Goal: Task Accomplishment & Management: Use online tool/utility

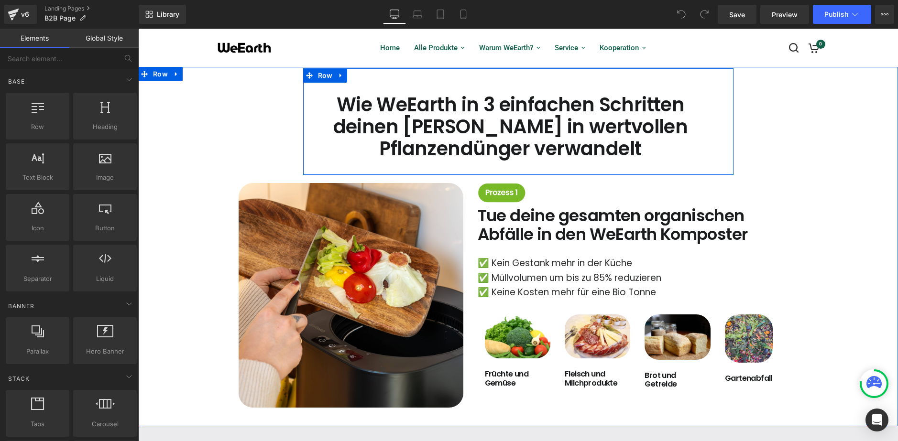
click at [367, 169] on div "Wie WeEarth in 3 einfachen Schritten deinen Müll in wertvollen Pflanzendünger v…" at bounding box center [518, 121] width 430 height 107
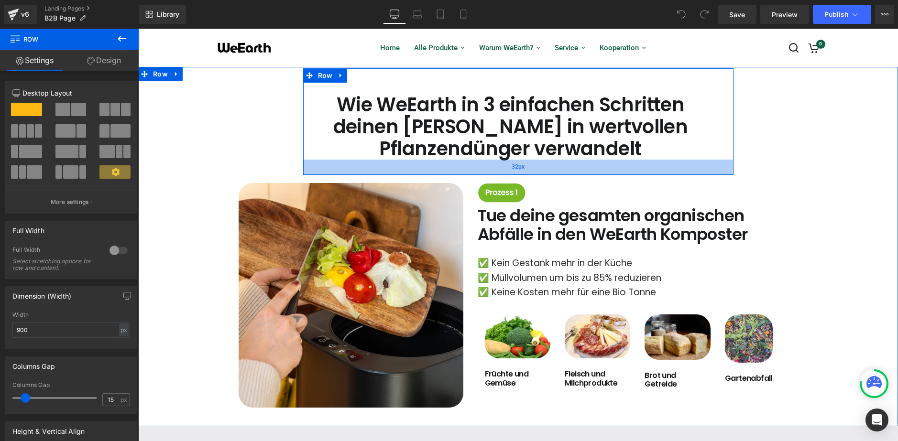
click at [404, 163] on div "32px" at bounding box center [518, 167] width 430 height 15
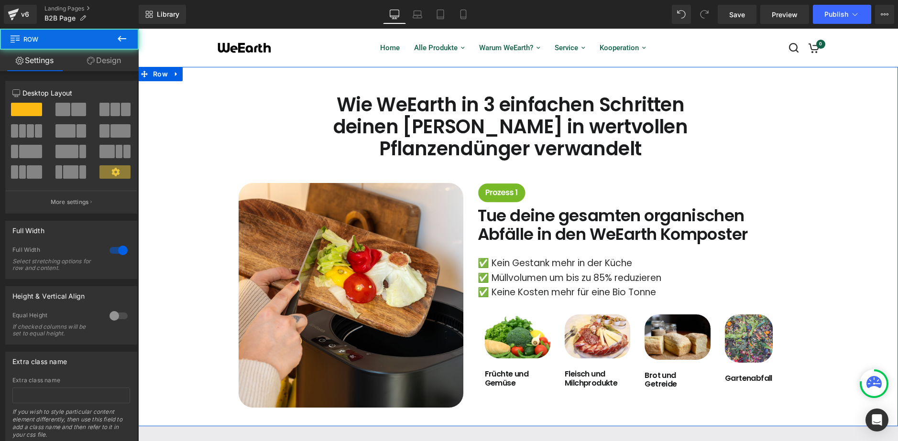
click at [293, 163] on div "Wie WeEarth in 3 einfachen Schritten deinen Müll in wertvollen Pflanzendünger v…" at bounding box center [518, 237] width 760 height 339
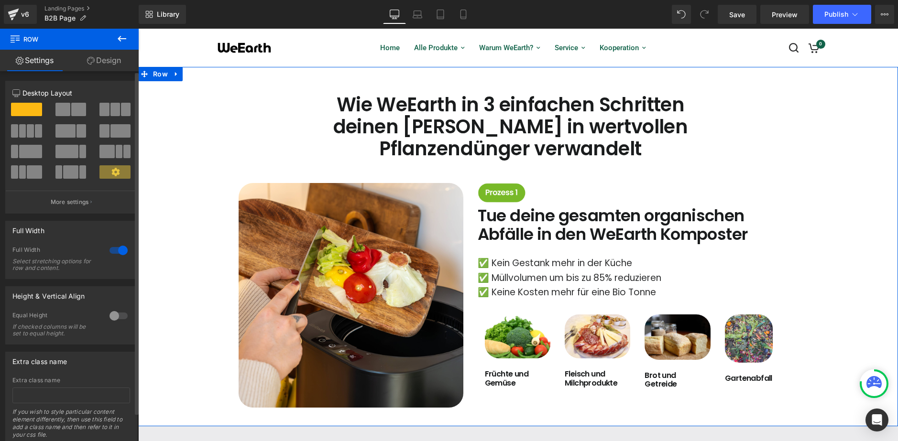
click at [62, 115] on span at bounding box center [62, 109] width 15 height 13
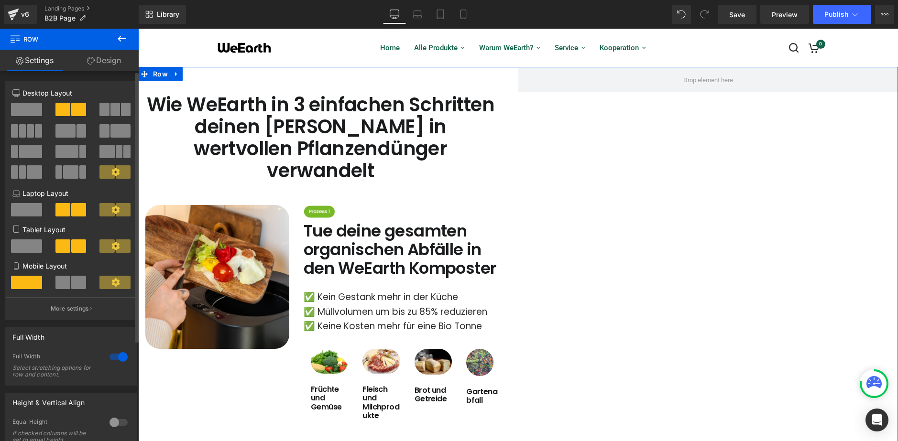
click at [27, 113] on span at bounding box center [26, 109] width 31 height 13
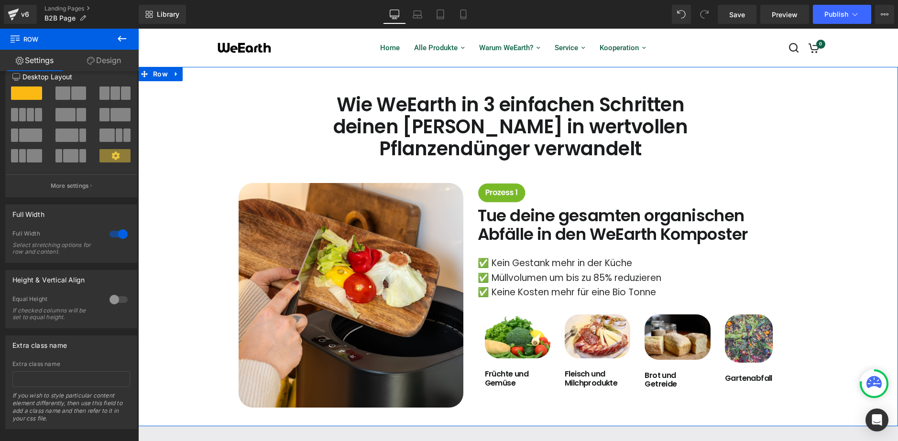
scroll to position [31, 0]
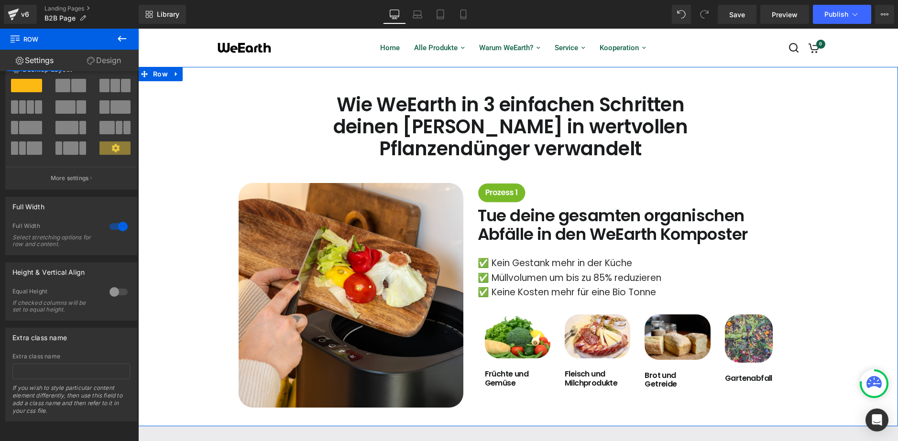
click at [103, 62] on link "Design" at bounding box center [103, 61] width 69 height 22
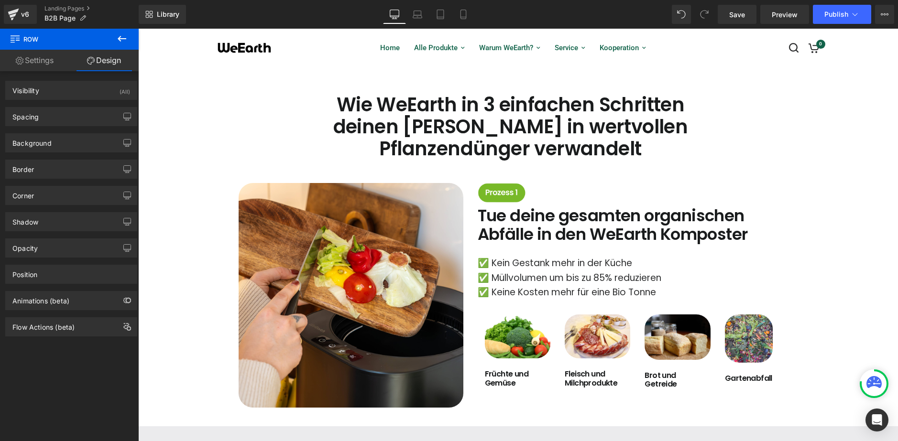
click at [124, 34] on icon at bounding box center [121, 38] width 11 height 11
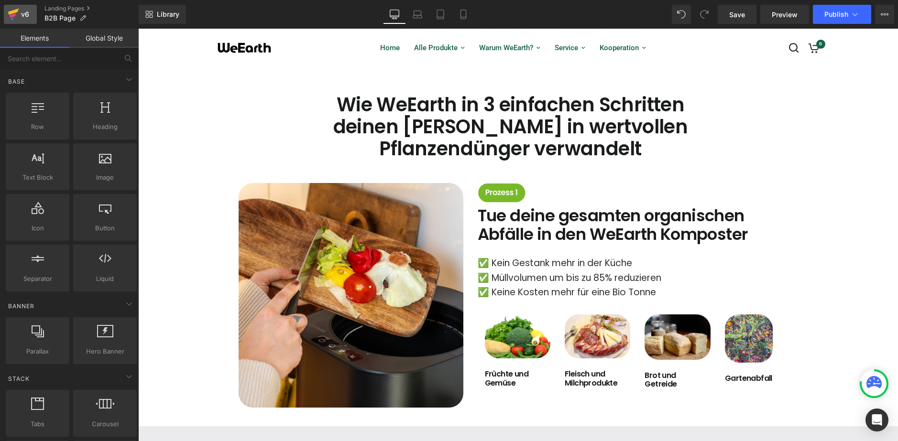
click at [20, 20] on div "v6" at bounding box center [25, 14] width 12 height 12
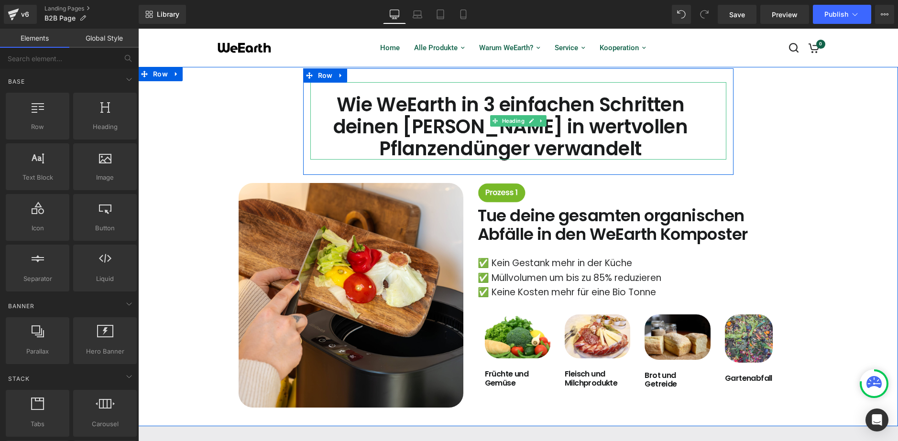
click at [543, 136] on h1 "Wie WeEarth in 3 einfachen Schritten deinen Müll in wertvollen Pflanzendünger v…" at bounding box center [510, 127] width 401 height 66
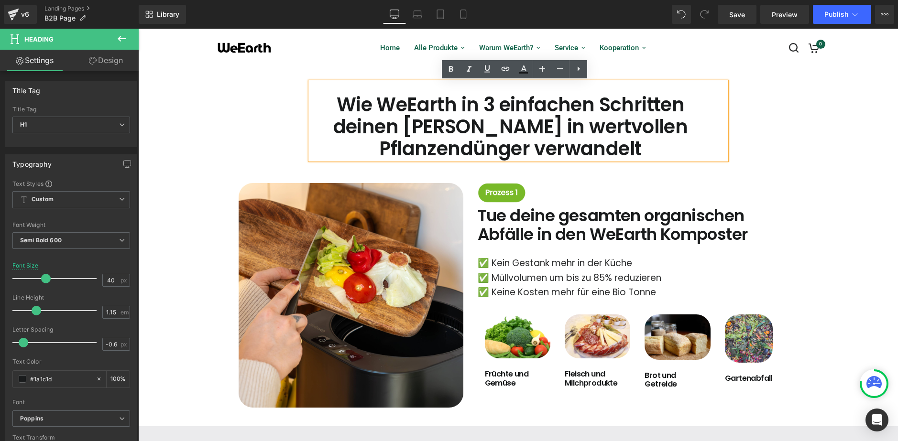
click at [252, 152] on div "Wie WeEarth in 3 einfachen Schritten deinen Müll in wertvollen Pflanzendünger v…" at bounding box center [518, 237] width 760 height 339
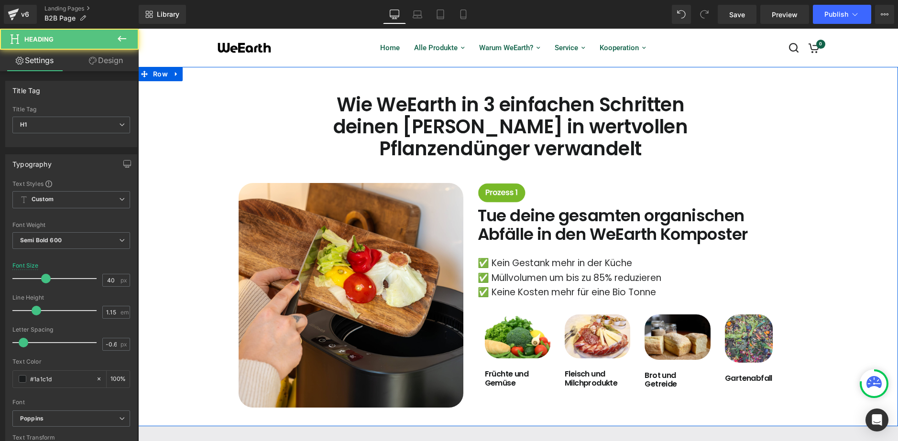
drag, startPoint x: 371, startPoint y: 151, endPoint x: 286, endPoint y: 150, distance: 85.6
click at [286, 150] on div "Wie WeEarth in 3 einfachen Schritten deinen Müll in wertvollen Pflanzendünger v…" at bounding box center [518, 237] width 760 height 339
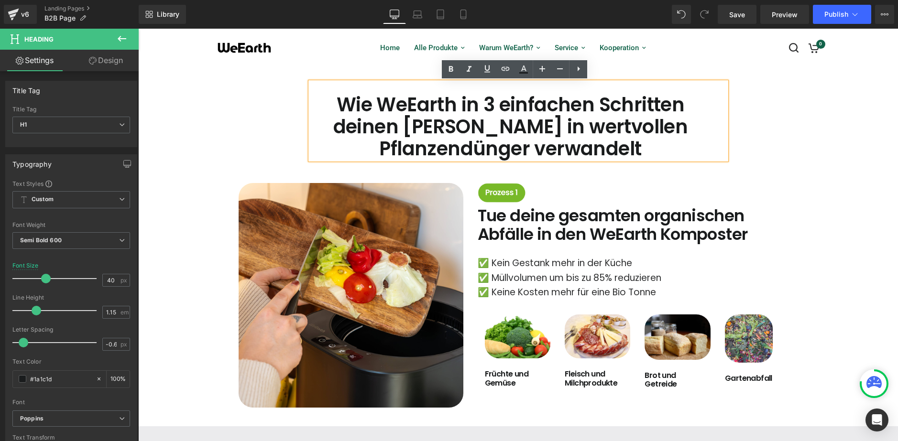
click at [283, 150] on div "Wie WeEarth in 3 einfachen Schritten deinen Müll in wertvollen Pflanzendünger v…" at bounding box center [518, 237] width 760 height 339
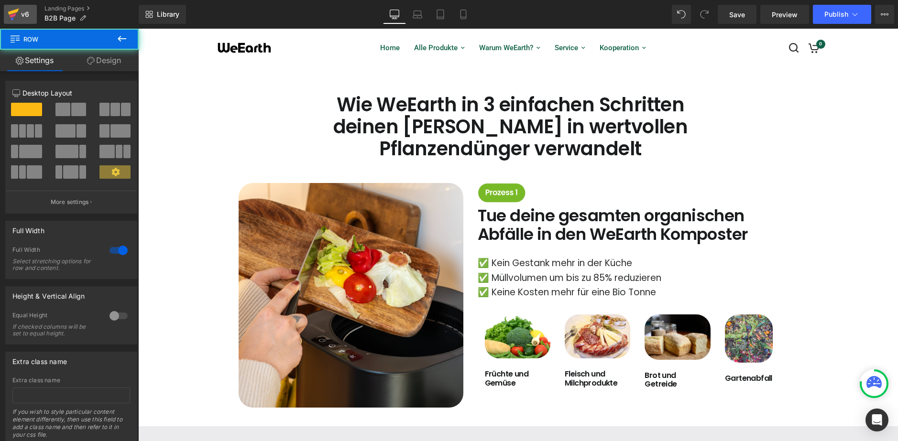
click at [21, 13] on div "v6" at bounding box center [25, 14] width 12 height 12
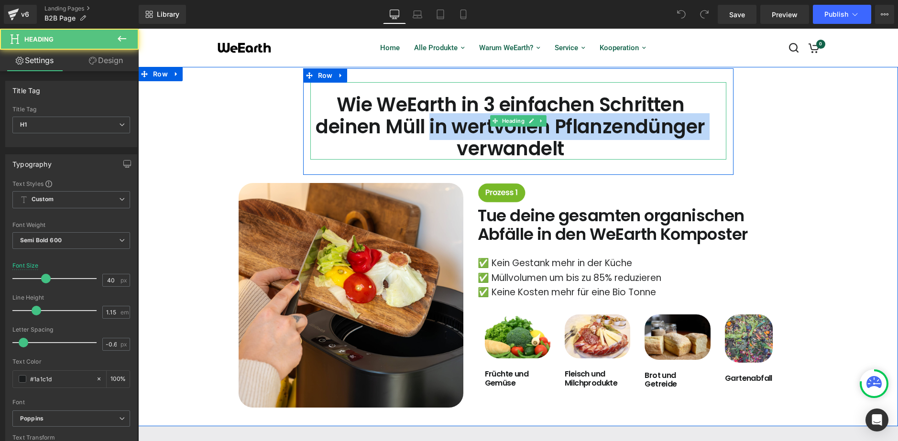
drag, startPoint x: 425, startPoint y: 124, endPoint x: 410, endPoint y: 152, distance: 32.3
click at [410, 152] on h1 "Wie WeEarth in 3 einfachen Schritten deinen Müll in wertvollen Pflanzendünger v…" at bounding box center [510, 127] width 401 height 66
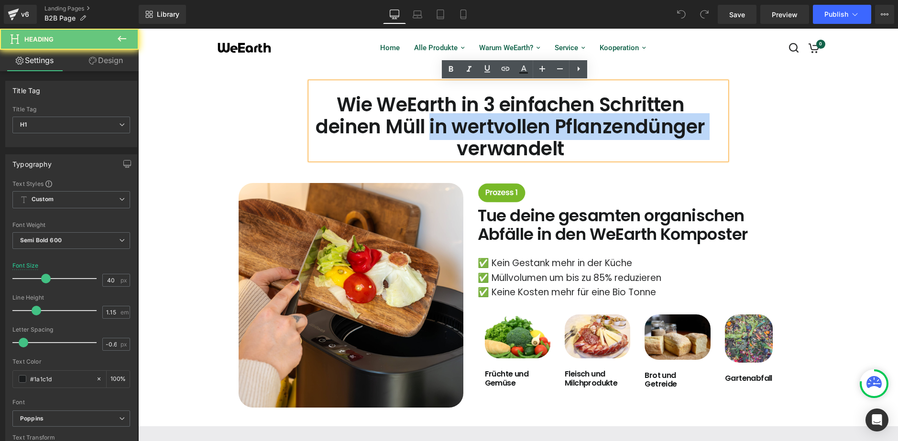
click at [352, 157] on h1 "Wie WeEarth in 3 einfachen Schritten deinen Müll in wertvollen Pflanzendünger v…" at bounding box center [510, 127] width 401 height 66
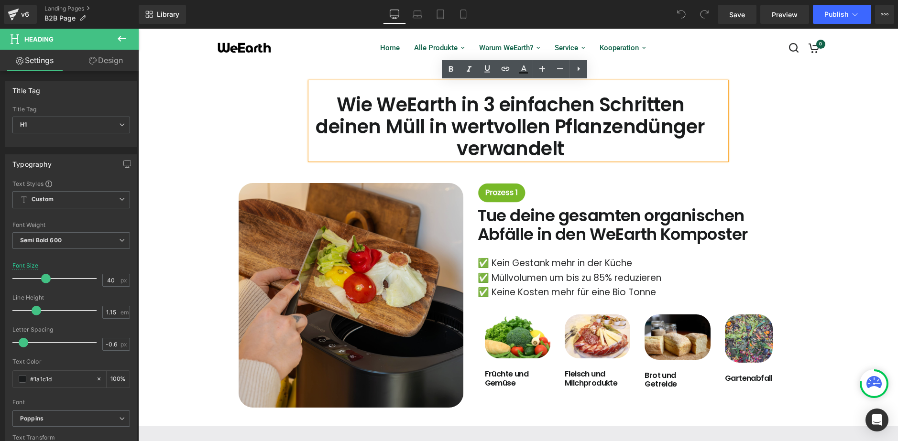
click at [345, 209] on img at bounding box center [351, 295] width 225 height 225
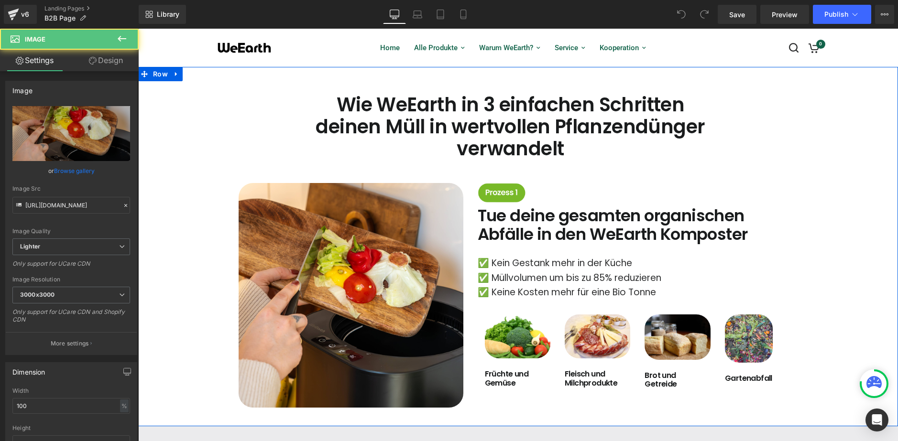
click at [359, 131] on h1 "Wie WeEarth in 3 einfachen Schritten deinen Müll in wertvollen Pflanzendünger v…" at bounding box center [510, 127] width 401 height 66
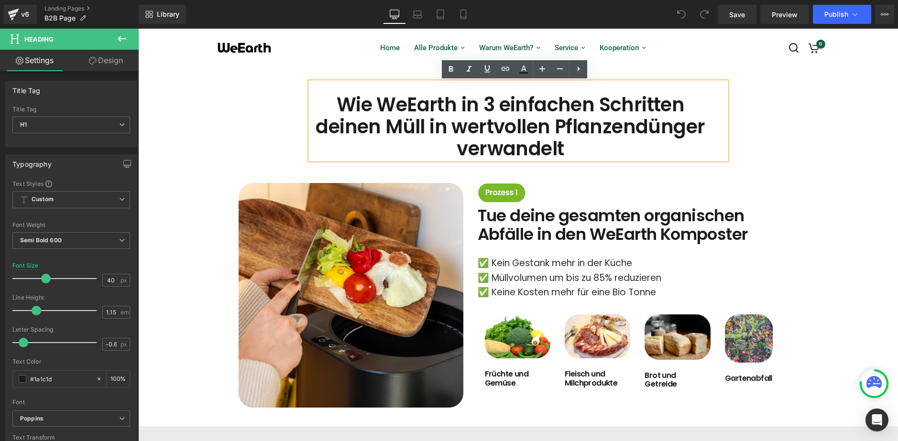
click at [186, 120] on div "Wie WeEarth in 3 einfachen Schritten deinen Müll in wertvollen Pflanzendünger v…" at bounding box center [518, 237] width 760 height 339
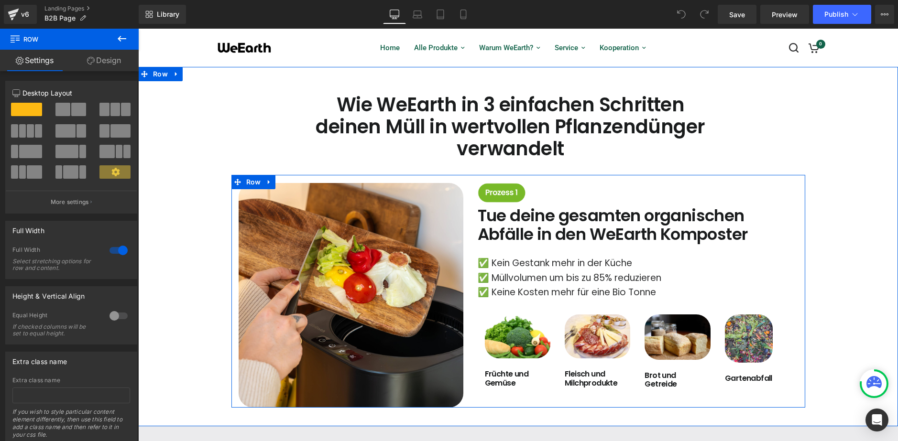
click at [457, 182] on div at bounding box center [518, 179] width 574 height 8
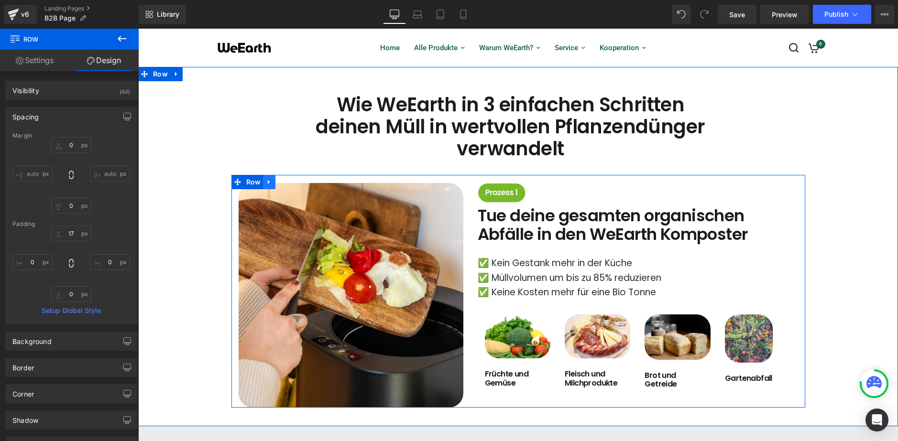
click at [268, 184] on icon at bounding box center [269, 182] width 2 height 4
click at [293, 183] on icon at bounding box center [294, 182] width 7 height 7
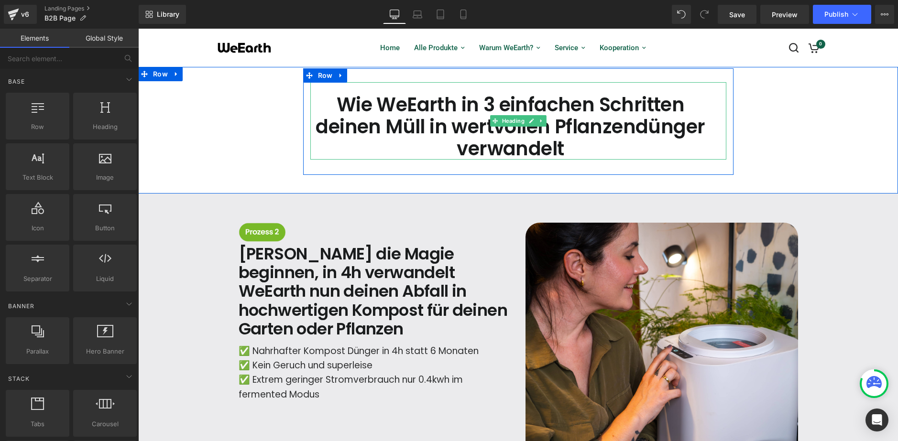
click at [435, 111] on h1 "Wie WeEarth in 3 einfachen Schritten deinen Müll in wertvollen Pflanzendünger v…" at bounding box center [510, 127] width 401 height 66
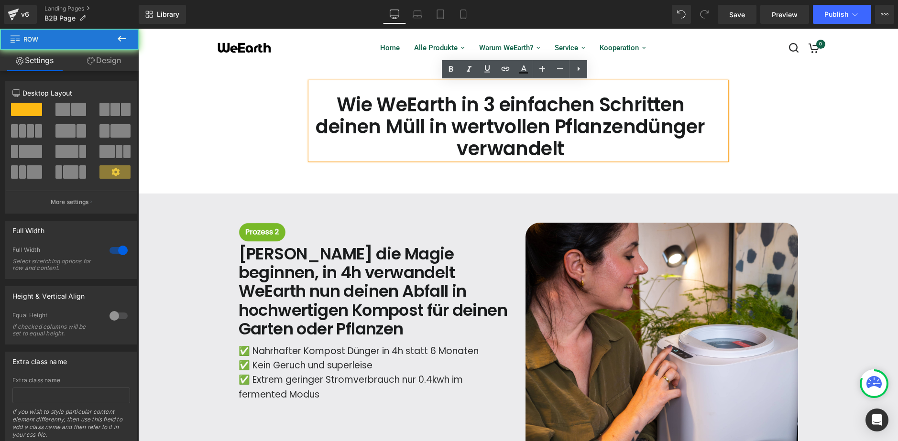
click at [272, 131] on div "Wie WeEarth in 3 einfachen Schritten deinen Müll in wertvollen Pflanzendünger v…" at bounding box center [518, 121] width 760 height 107
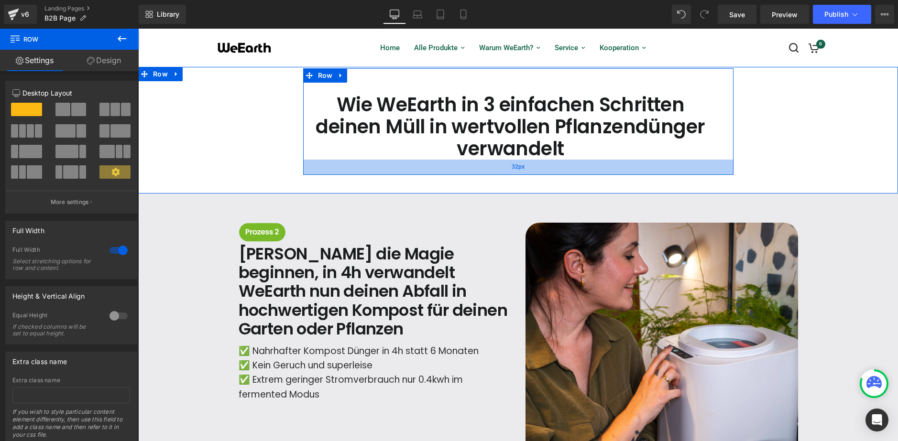
click at [317, 171] on div "32px" at bounding box center [518, 167] width 430 height 15
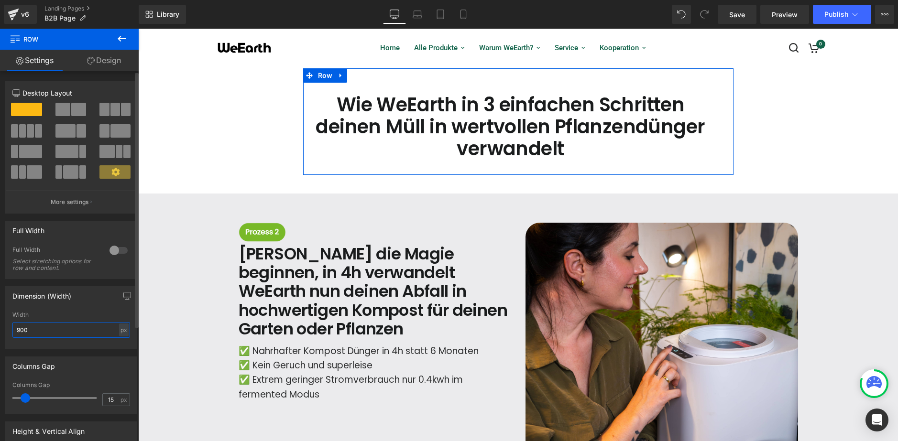
drag, startPoint x: 32, startPoint y: 332, endPoint x: 6, endPoint y: 334, distance: 25.9
click at [6, 334] on div "900px Width 900 px % px" at bounding box center [71, 330] width 131 height 37
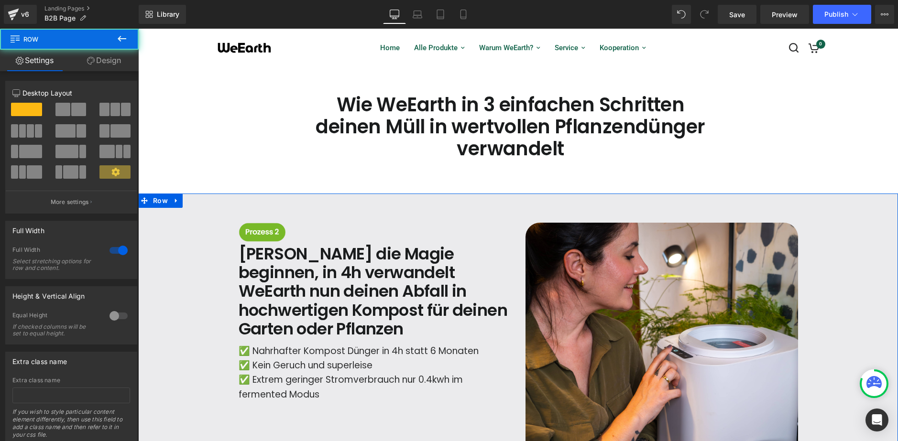
click at [205, 323] on div "Image [PERSON_NAME] die Magie beginnen, in 4h verwandelt WeEarth nun deinen Abf…" at bounding box center [518, 377] width 760 height 336
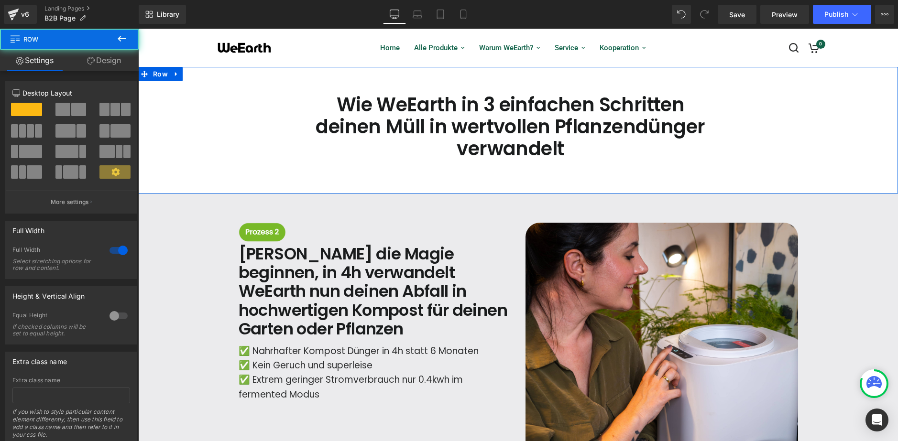
click at [246, 147] on div "Wie WeEarth in 3 einfachen Schritten deinen Müll in wertvollen Pflanzendünger v…" at bounding box center [518, 121] width 760 height 107
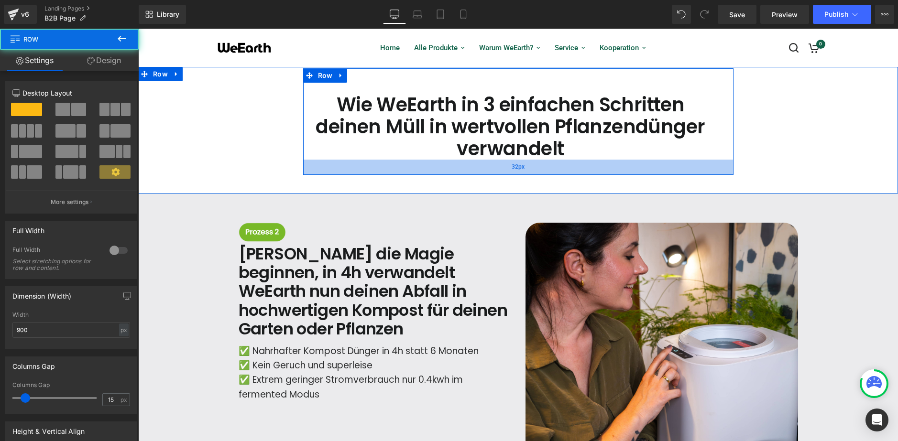
click at [341, 161] on div "32px" at bounding box center [518, 167] width 430 height 15
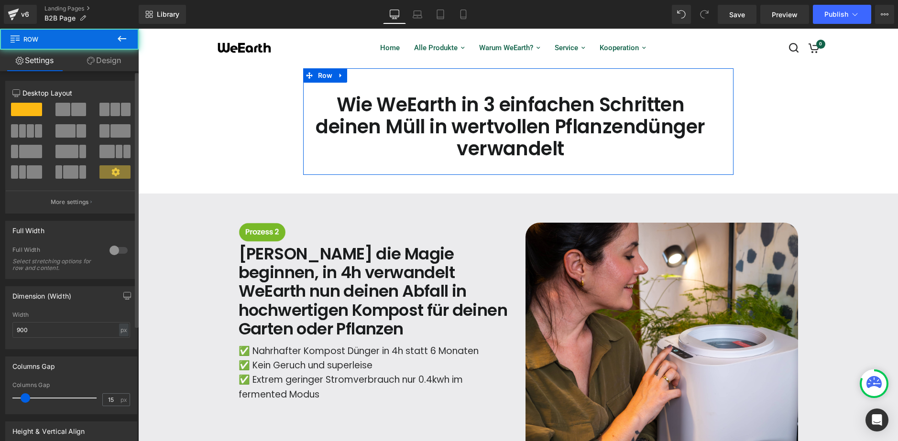
click at [113, 250] on div at bounding box center [118, 250] width 23 height 15
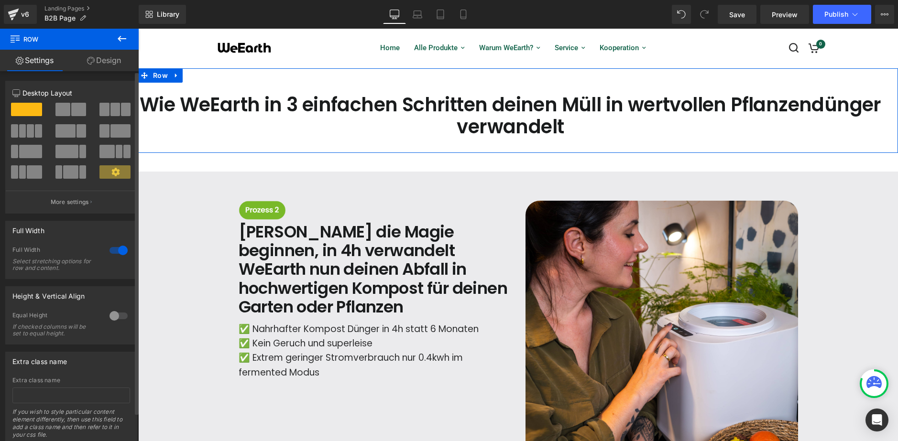
click at [113, 250] on div at bounding box center [118, 250] width 23 height 15
type input "1200"
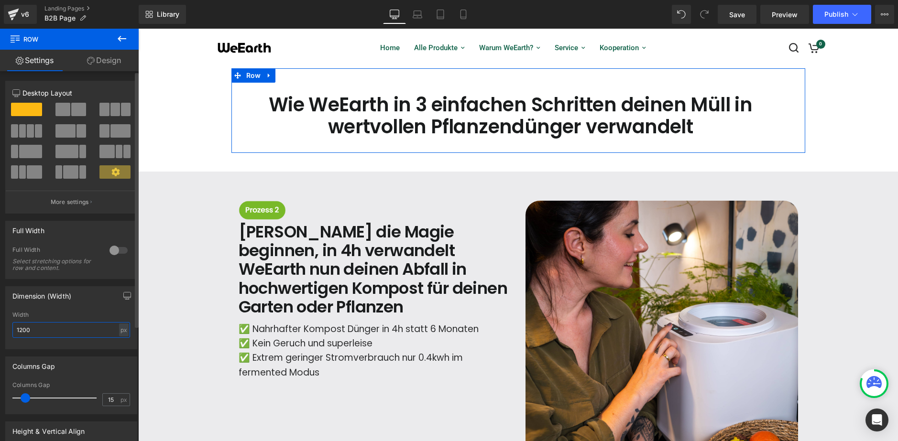
click at [38, 335] on input "1200" at bounding box center [71, 330] width 118 height 16
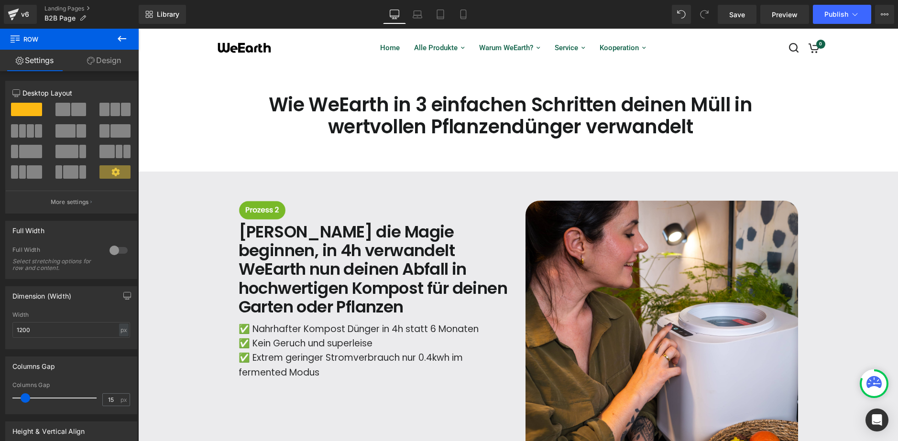
click at [386, 195] on div "Image [PERSON_NAME] die Magie beginnen, in 4h verwandelt WeEarth nun deinen Abf…" at bounding box center [518, 355] width 574 height 336
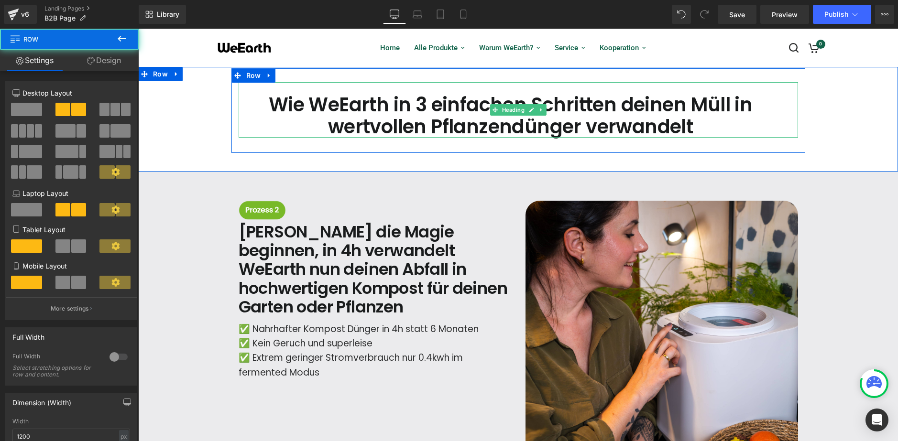
click at [402, 124] on h1 "Wie WeEarth in 3 einfachen Schritten deinen Müll in wertvollen Pflanzendünger v…" at bounding box center [511, 116] width 544 height 44
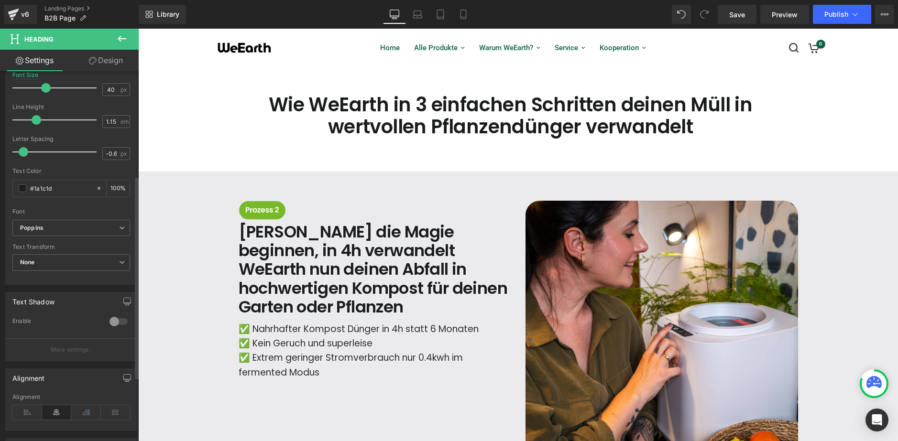
scroll to position [191, 0]
click at [24, 407] on icon at bounding box center [27, 412] width 30 height 14
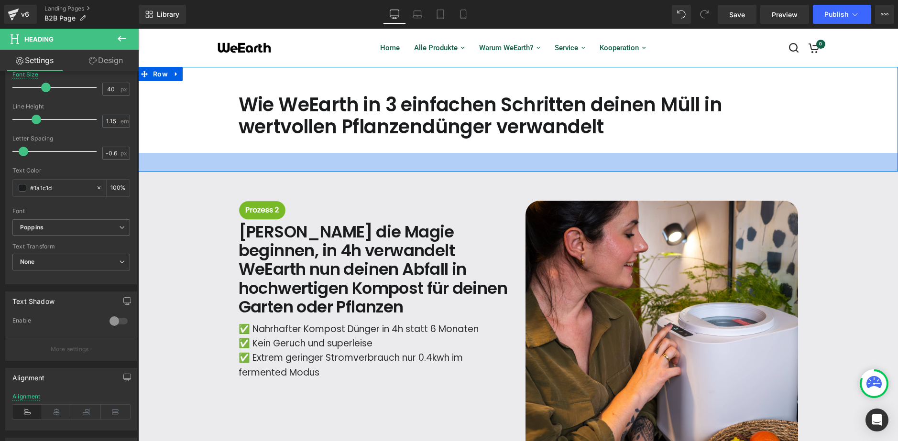
drag, startPoint x: 361, startPoint y: 161, endPoint x: 479, endPoint y: 118, distance: 125.7
click at [362, 161] on div "39px" at bounding box center [518, 162] width 760 height 19
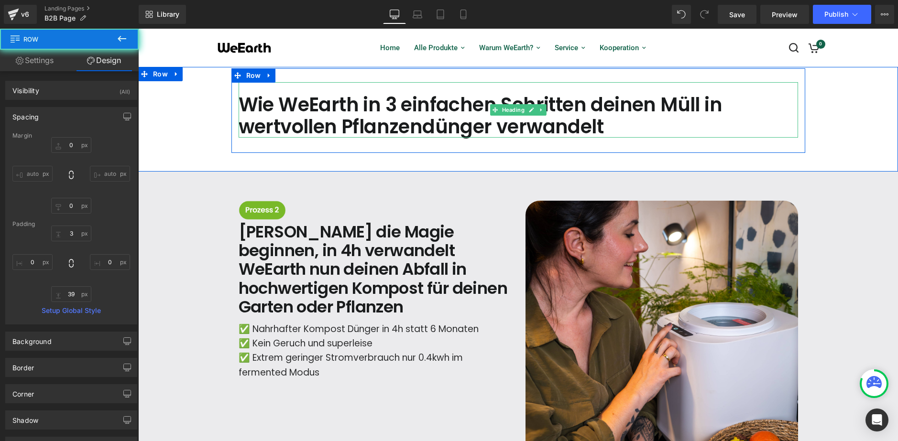
click at [492, 114] on span at bounding box center [495, 109] width 10 height 11
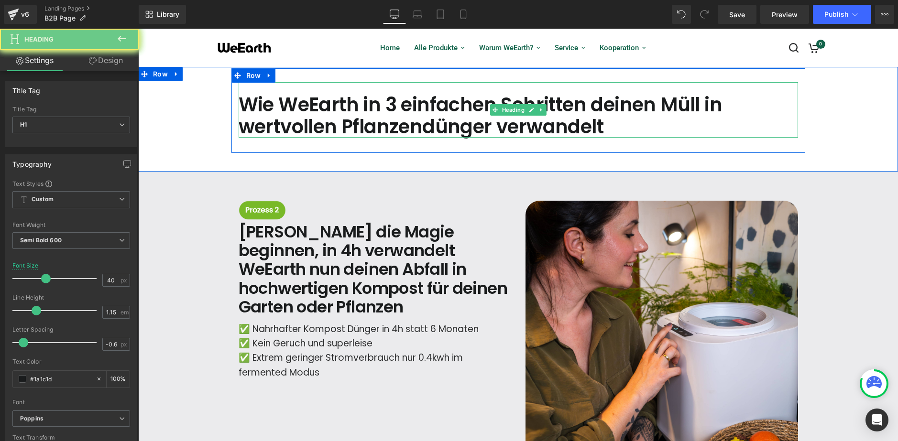
click at [492, 114] on span at bounding box center [495, 109] width 10 height 11
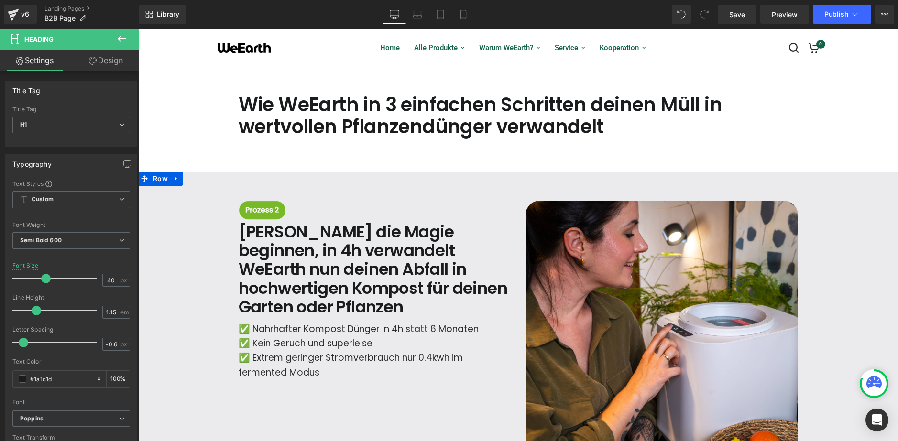
click at [534, 179] on div "Image [PERSON_NAME] die Magie beginnen, in 4h verwandelt WeEarth nun deinen Abf…" at bounding box center [518, 361] width 760 height 379
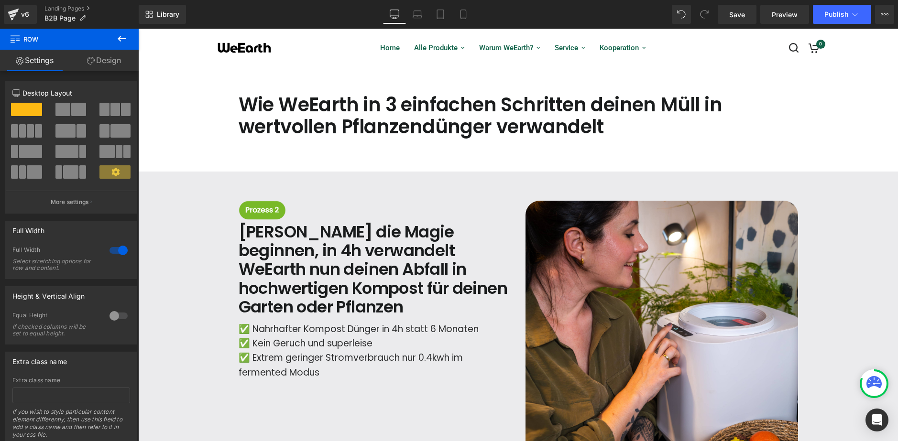
click at [119, 42] on icon at bounding box center [121, 38] width 11 height 11
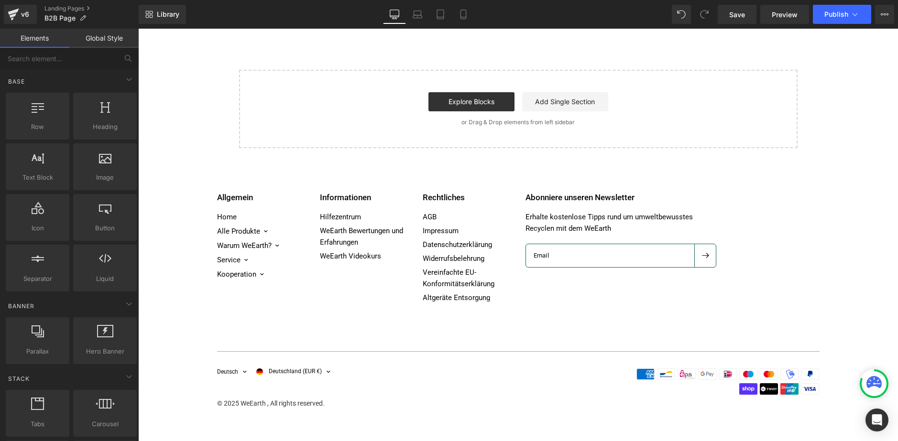
scroll to position [1296, 0]
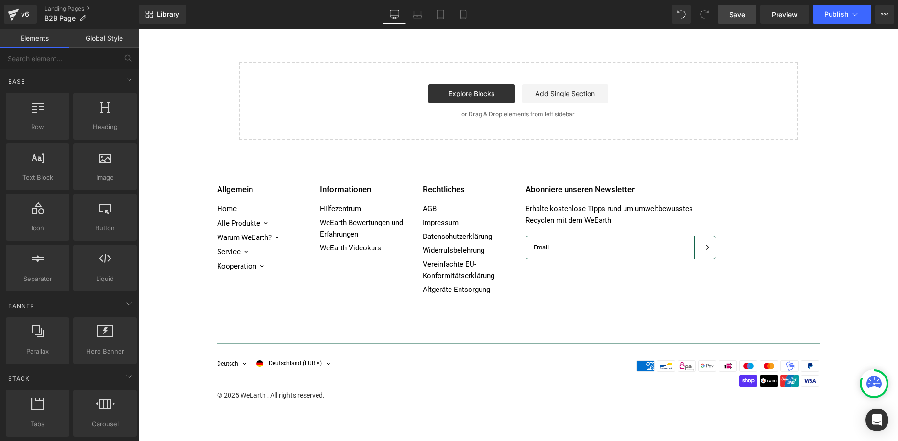
click at [742, 16] on span "Save" at bounding box center [737, 15] width 16 height 10
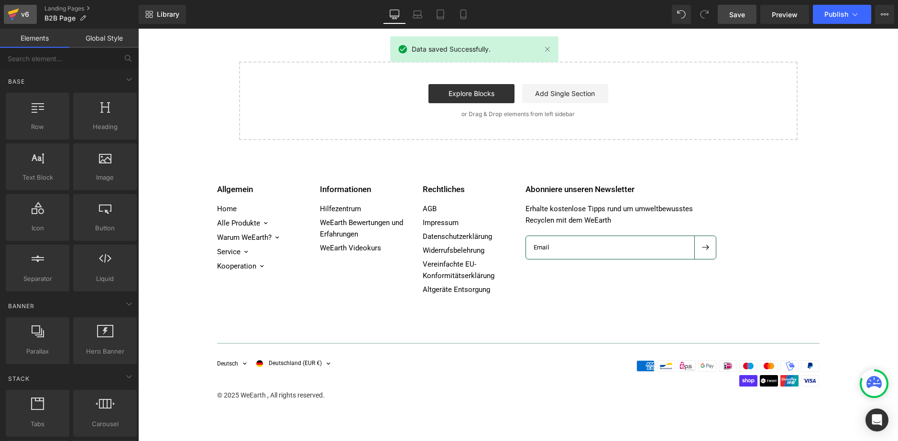
click at [11, 18] on icon at bounding box center [13, 14] width 11 height 24
